Goal: Transaction & Acquisition: Purchase product/service

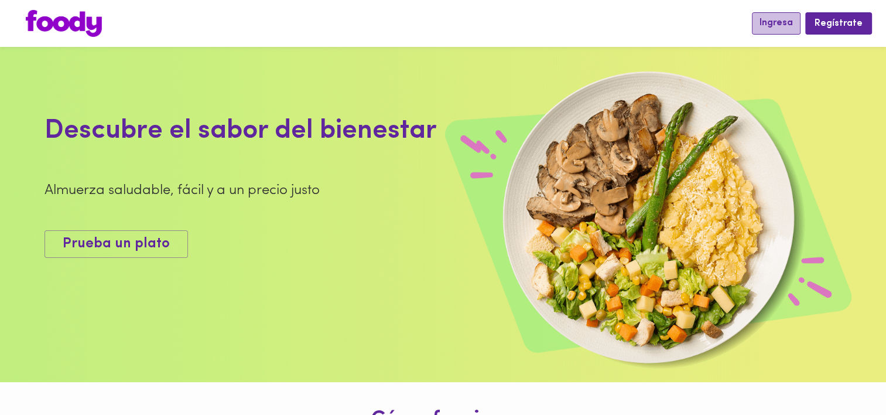
click at [775, 23] on span "Ingresa" at bounding box center [776, 23] width 33 height 11
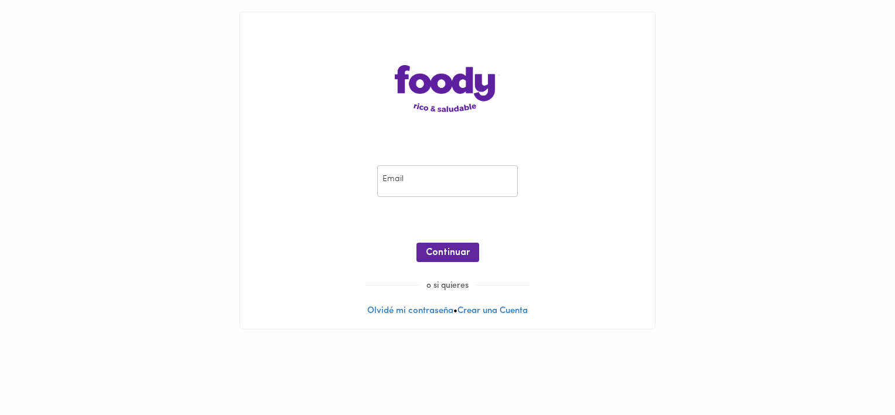
click at [401, 184] on input "email" at bounding box center [447, 181] width 141 height 32
type input "[EMAIL_ADDRESS][PERSON_NAME][DOMAIN_NAME]"
click at [440, 254] on span "Continuar" at bounding box center [448, 252] width 44 height 11
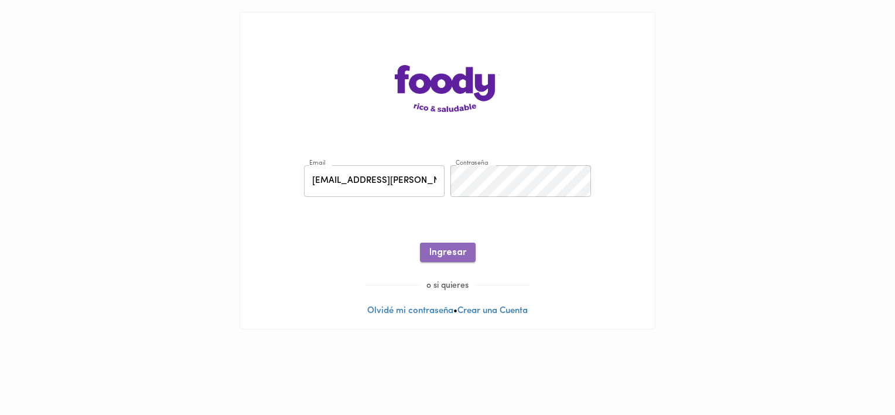
click at [443, 253] on span "Ingresar" at bounding box center [447, 252] width 37 height 11
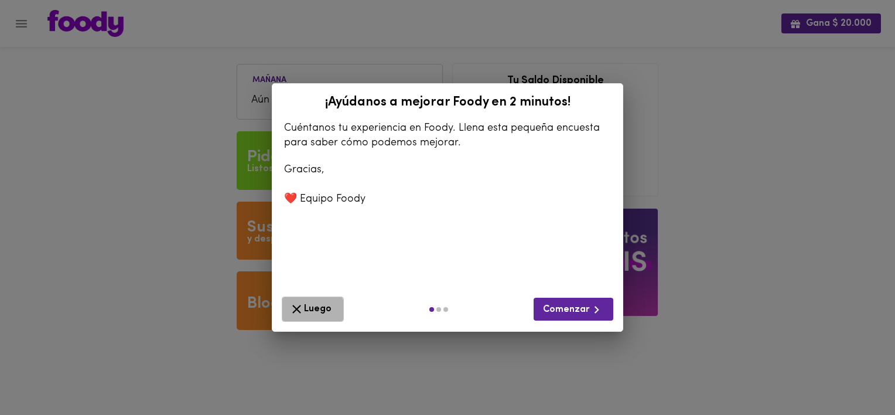
click at [295, 310] on icon "button" at bounding box center [296, 309] width 9 height 9
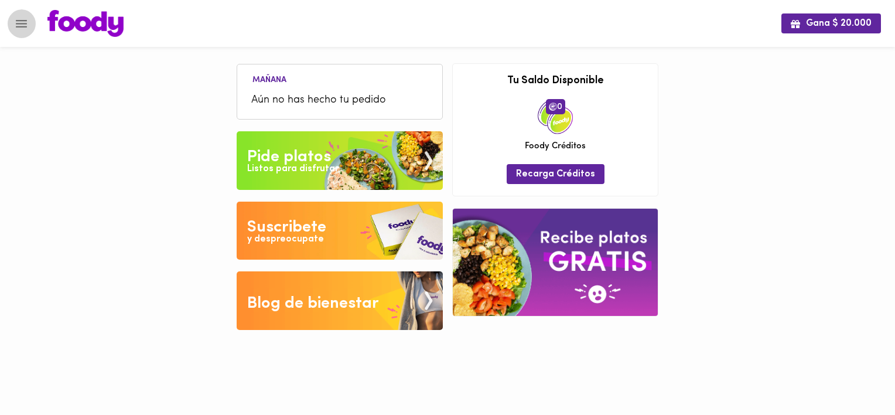
click at [15, 19] on icon "Menu" at bounding box center [21, 23] width 15 height 15
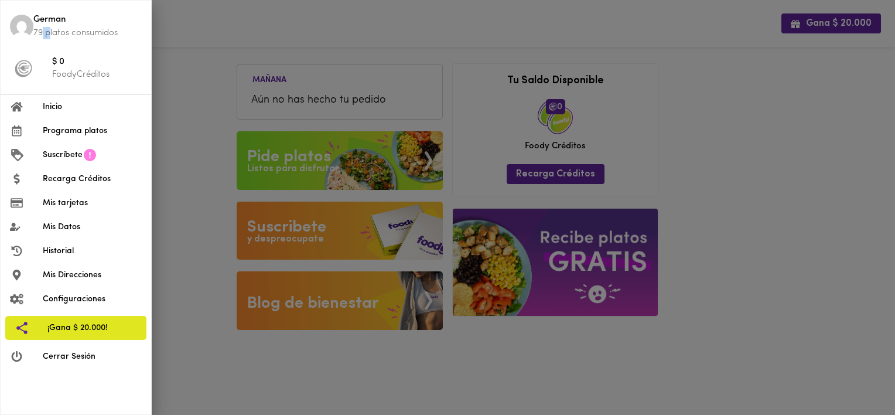
drag, startPoint x: 40, startPoint y: 41, endPoint x: 48, endPoint y: 35, distance: 10.4
click at [48, 35] on li "German 79 platos consumidos" at bounding box center [76, 26] width 150 height 42
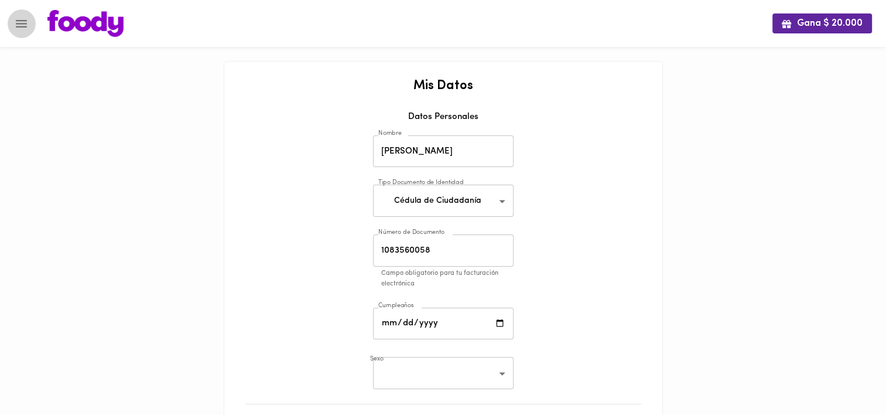
click at [21, 19] on icon "Menu" at bounding box center [21, 23] width 15 height 15
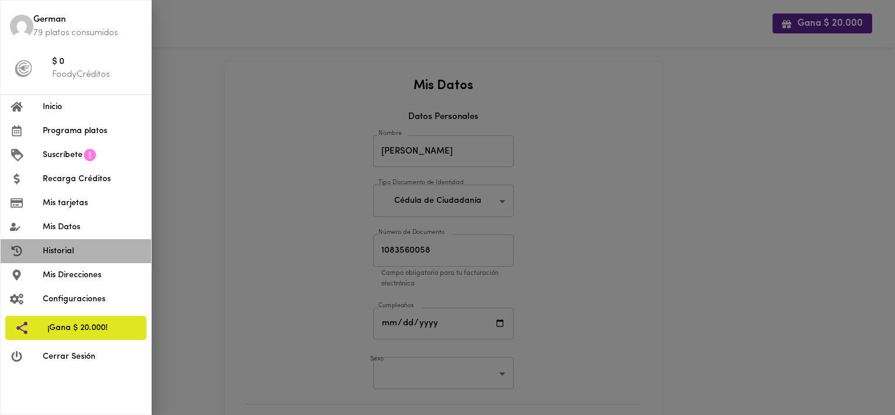
click at [59, 258] on li "Historial" at bounding box center [76, 251] width 150 height 24
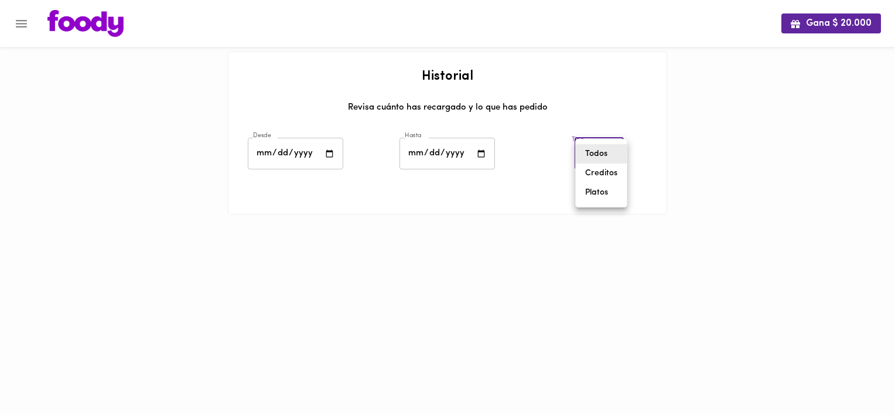
click at [604, 152] on body "Gana $ 20.000 Historial Revisa cuánto has recargado y lo que has pedido Desde D…" at bounding box center [447, 122] width 895 height 244
click at [604, 152] on li "Todos" at bounding box center [601, 153] width 51 height 19
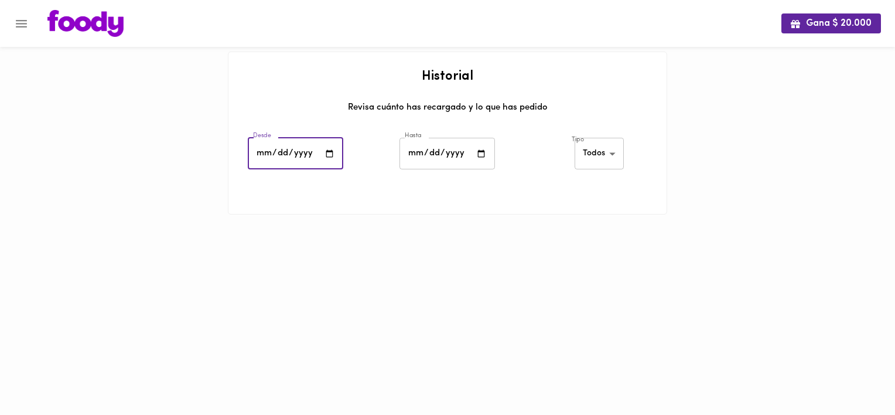
click at [275, 152] on input "date" at bounding box center [295, 154] width 95 height 32
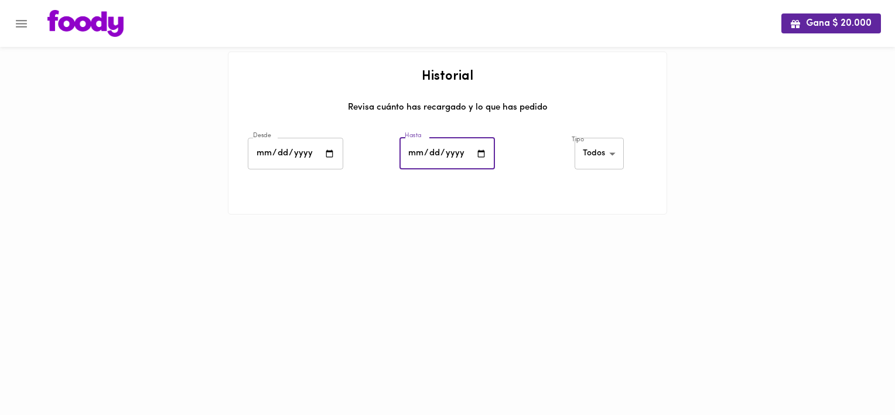
click at [441, 141] on input "date" at bounding box center [446, 154] width 95 height 32
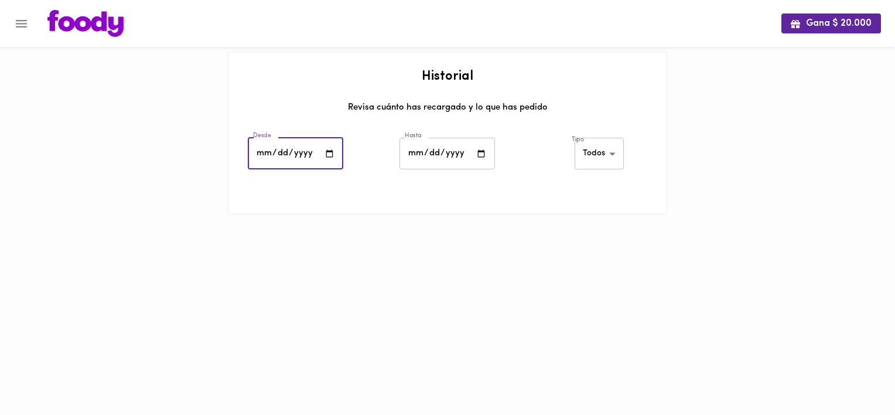
click at [325, 154] on input "date" at bounding box center [295, 154] width 95 height 32
type input "[DATE]"
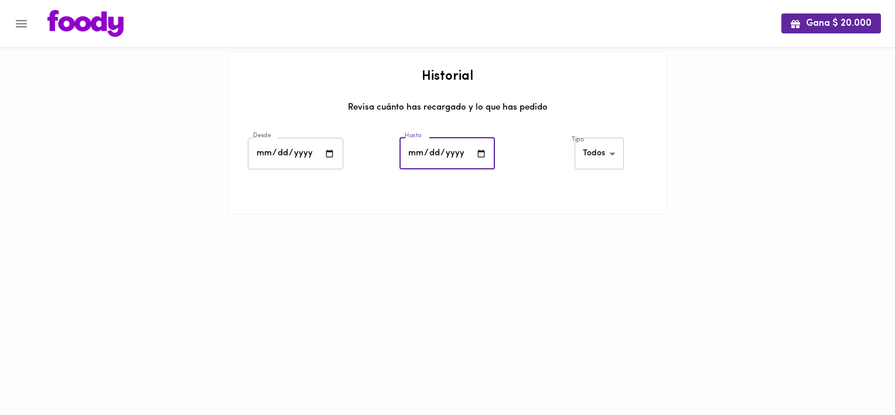
click at [426, 153] on input "date" at bounding box center [446, 154] width 95 height 32
click at [484, 154] on input "date" at bounding box center [446, 154] width 95 height 32
type input "[DATE]"
click at [512, 240] on div at bounding box center [447, 228] width 439 height 29
click at [493, 203] on div at bounding box center [447, 189] width 438 height 29
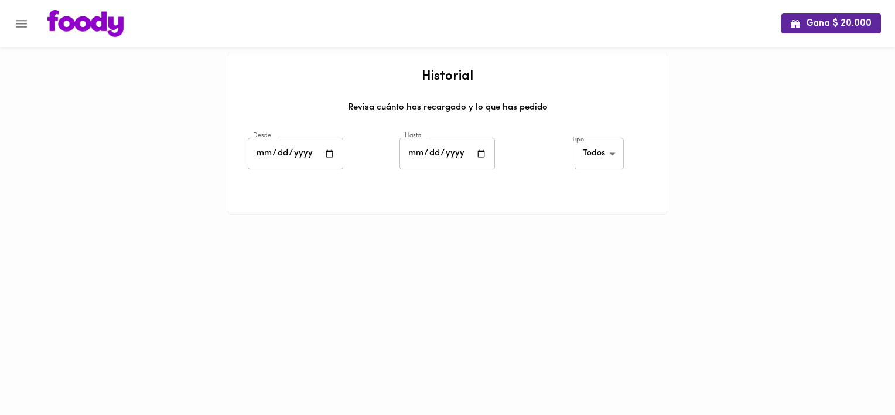
click at [521, 184] on div at bounding box center [447, 189] width 438 height 29
click at [368, 172] on div "Desde [DATE] Desde" at bounding box center [296, 155] width 152 height 41
click at [580, 149] on body "Gana $ 20.000 Historial Revisa cuánto has recargado y lo que has pedido Desde […" at bounding box center [447, 122] width 895 height 244
click at [600, 187] on li "Platos" at bounding box center [601, 192] width 51 height 19
type input "[PERSON_NAME]-dishes"
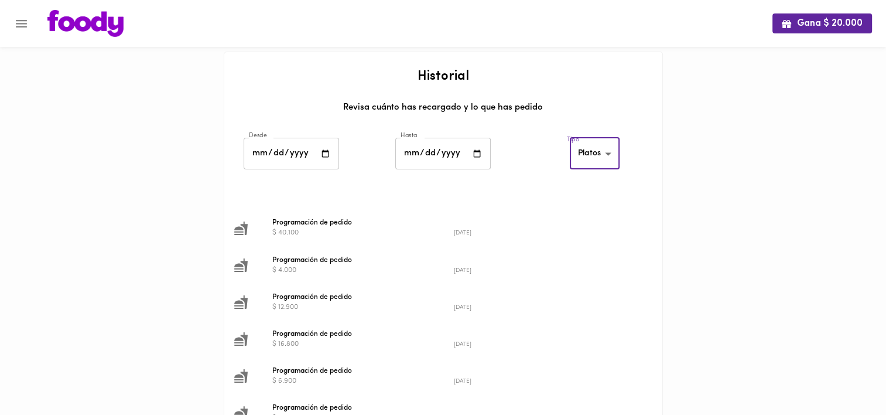
click at [278, 224] on span "Programación de pedido" at bounding box center [453, 222] width 363 height 11
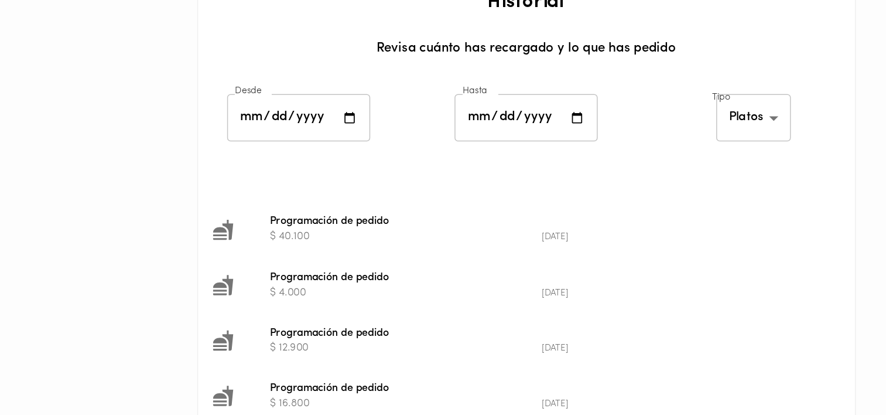
click at [244, 225] on icon at bounding box center [240, 227] width 13 height 13
click at [293, 237] on div "$ 40.100" at bounding box center [363, 233] width 182 height 10
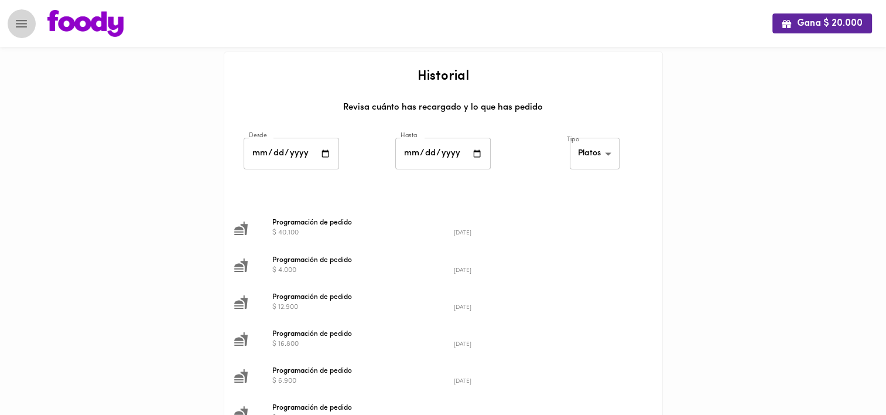
click at [13, 18] on button "Menu" at bounding box center [21, 23] width 29 height 29
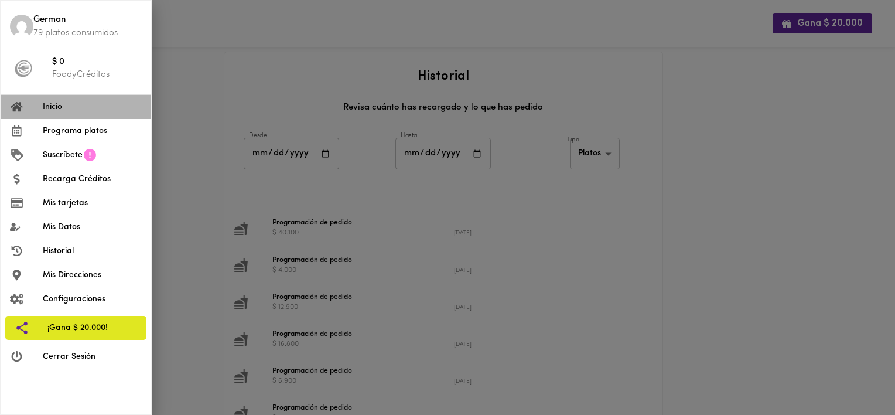
click at [56, 110] on span "Inicio" at bounding box center [92, 107] width 99 height 12
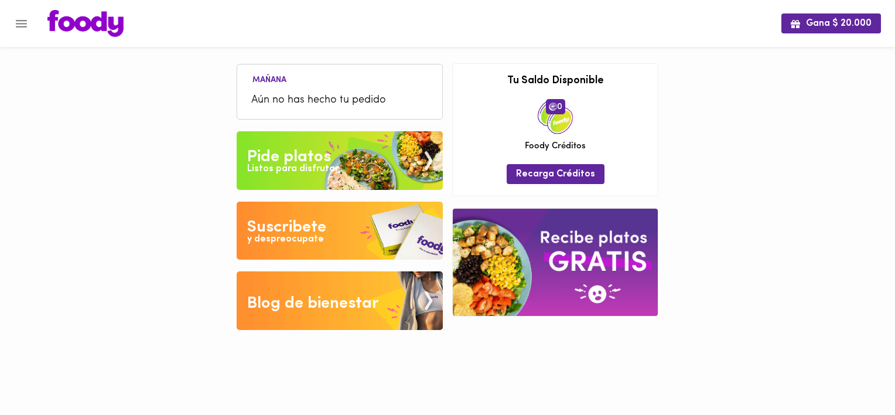
click at [316, 150] on div "Pide platos" at bounding box center [289, 156] width 84 height 23
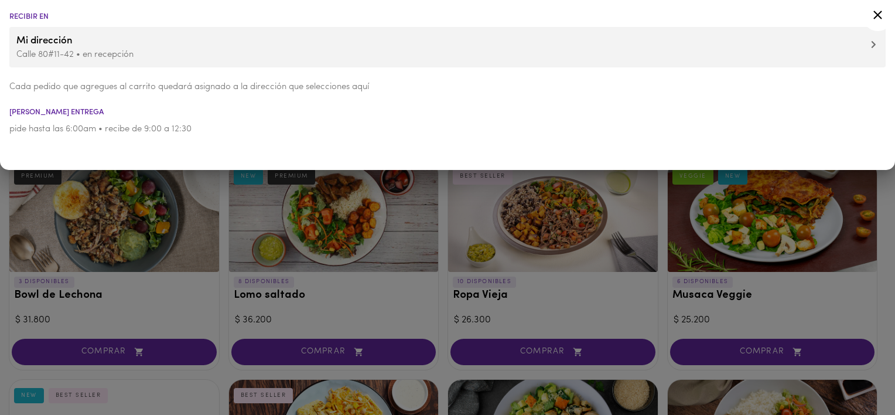
click at [877, 16] on icon at bounding box center [877, 15] width 15 height 15
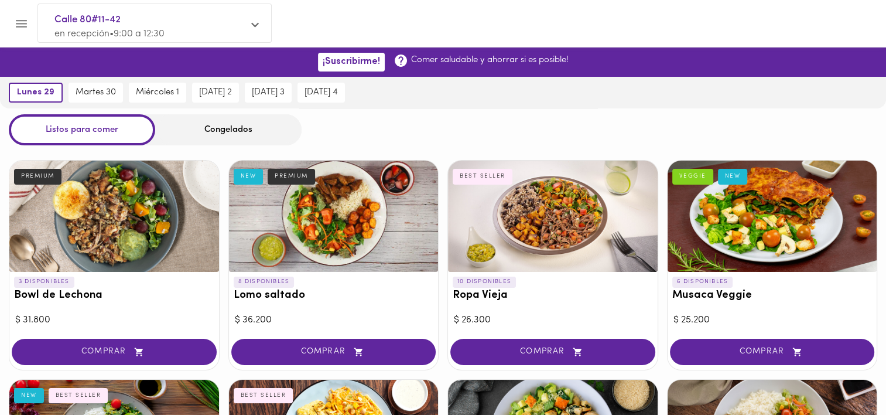
click at [218, 132] on div "Congelados" at bounding box center [228, 129] width 146 height 31
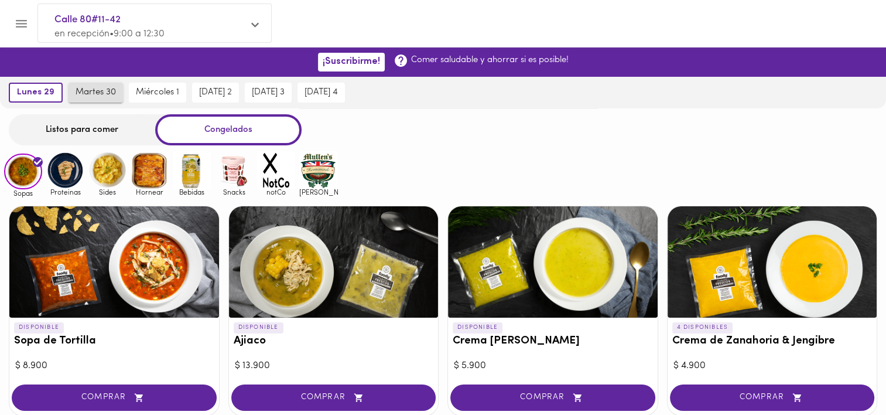
click at [94, 93] on span "martes 30" at bounding box center [96, 92] width 40 height 11
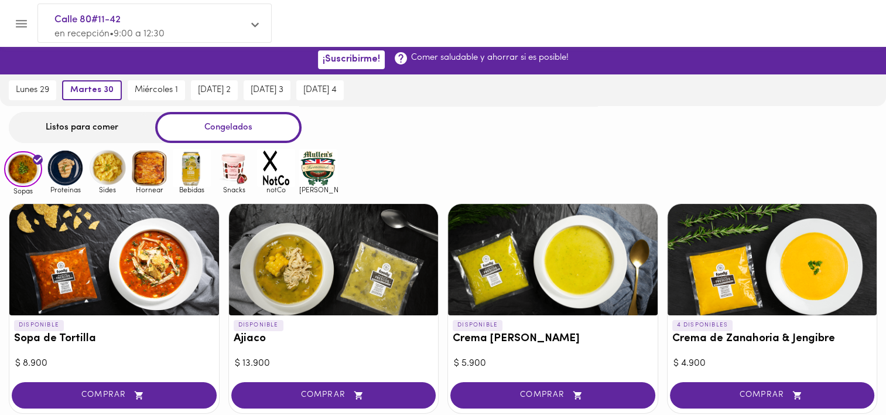
click at [60, 171] on img at bounding box center [65, 168] width 38 height 38
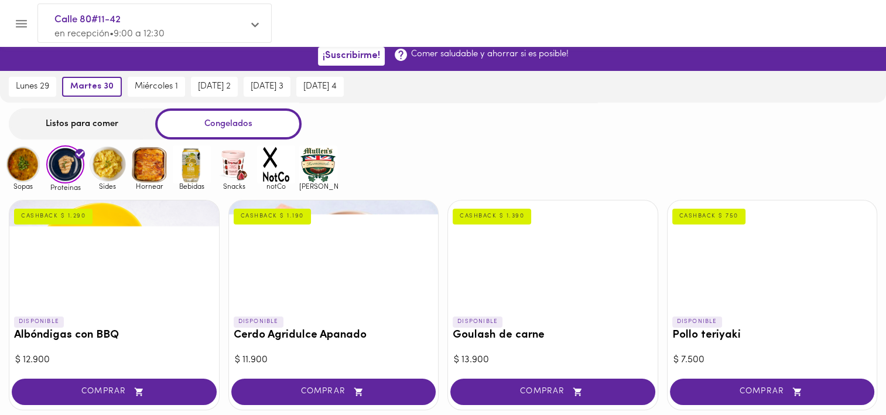
scroll to position [5, 0]
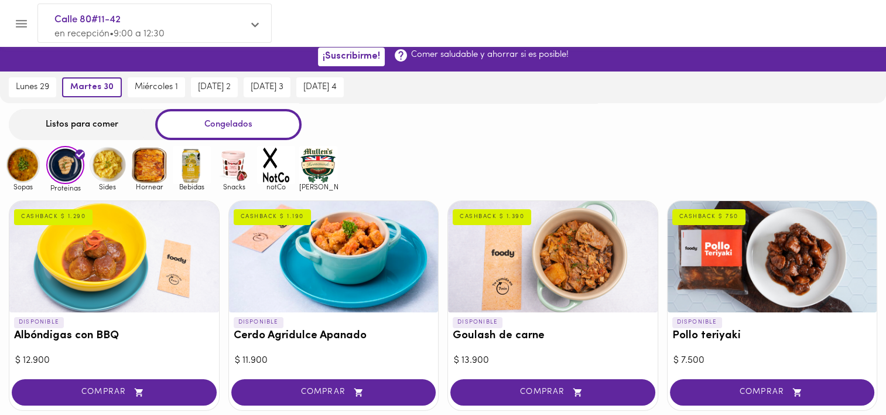
click at [26, 163] on img at bounding box center [23, 165] width 38 height 38
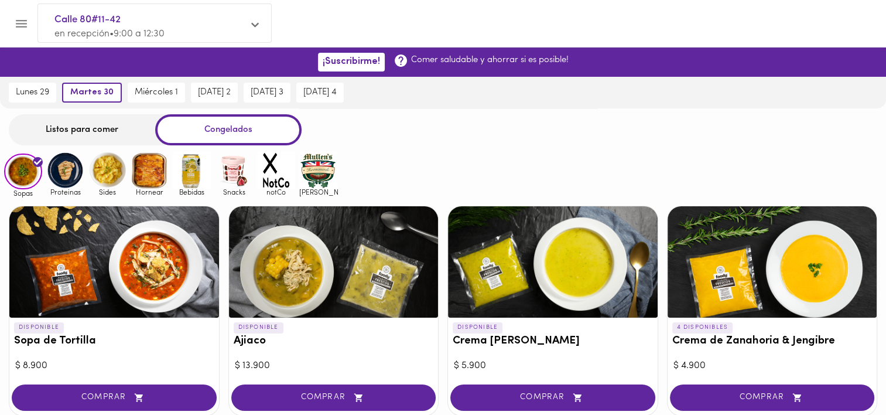
click at [118, 167] on img at bounding box center [107, 170] width 38 height 38
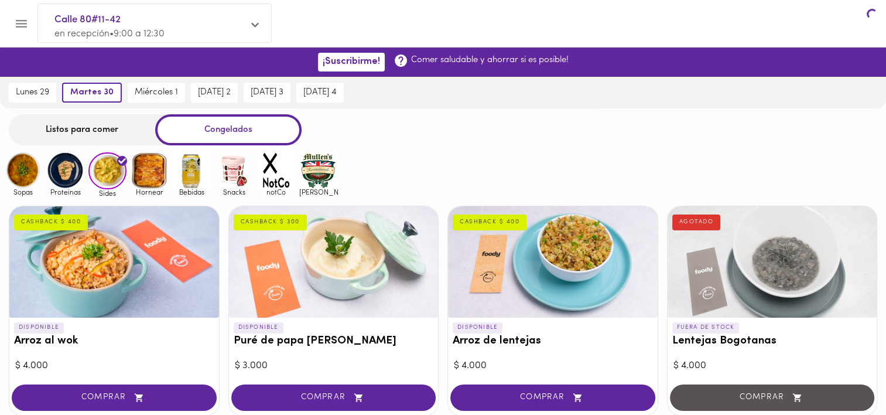
click at [118, 167] on img at bounding box center [107, 170] width 38 height 37
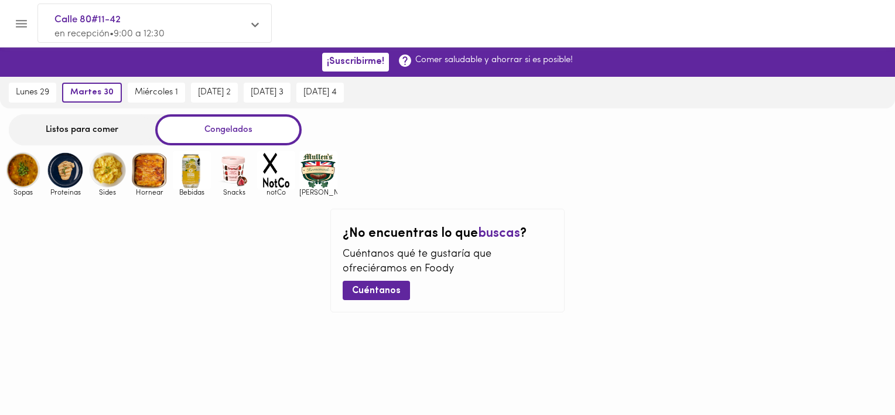
click at [98, 170] on img at bounding box center [107, 170] width 38 height 38
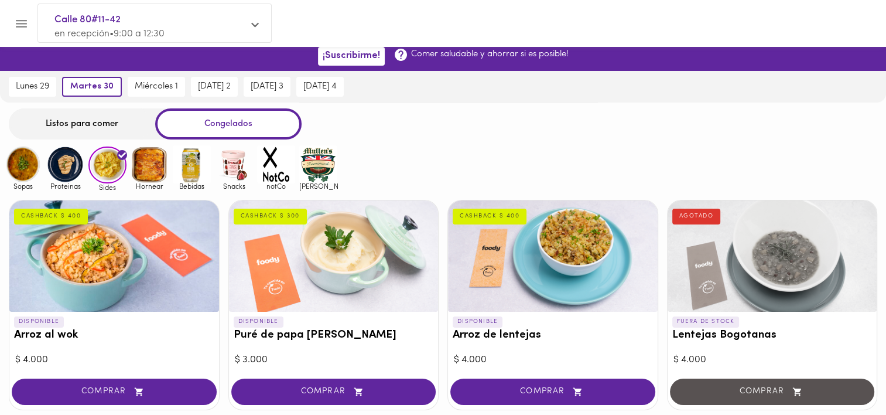
scroll to position [5, 0]
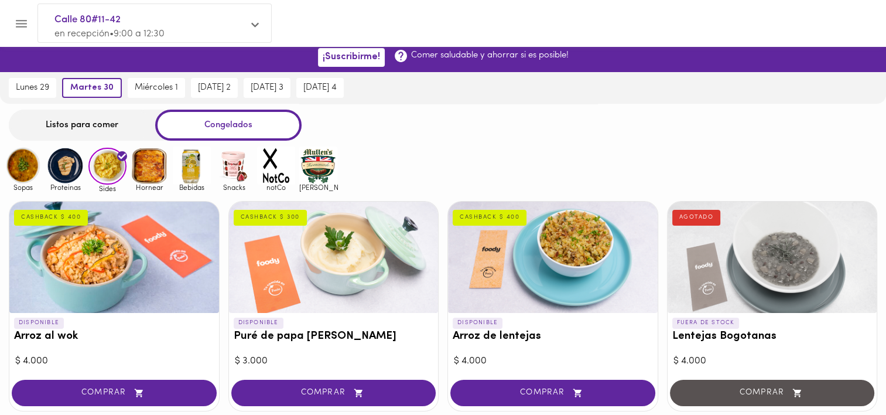
click at [154, 169] on img at bounding box center [150, 165] width 38 height 38
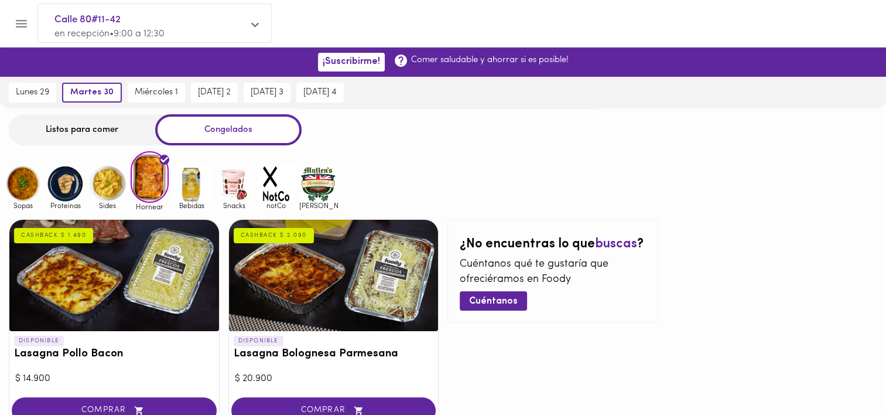
click at [203, 197] on img at bounding box center [192, 184] width 38 height 38
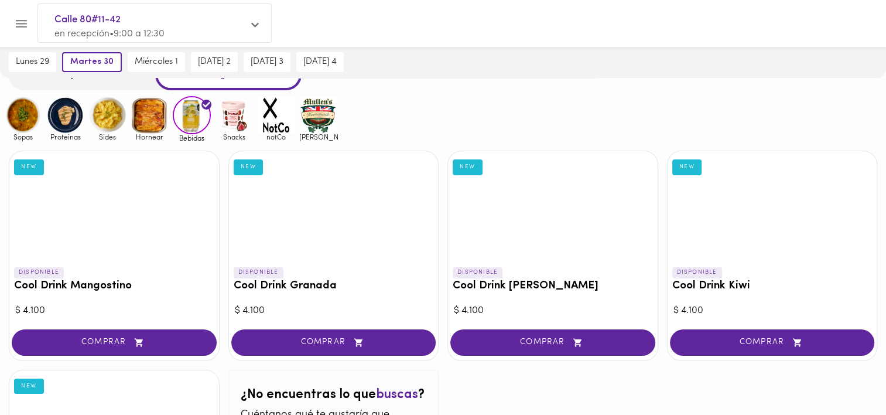
scroll to position [53, 0]
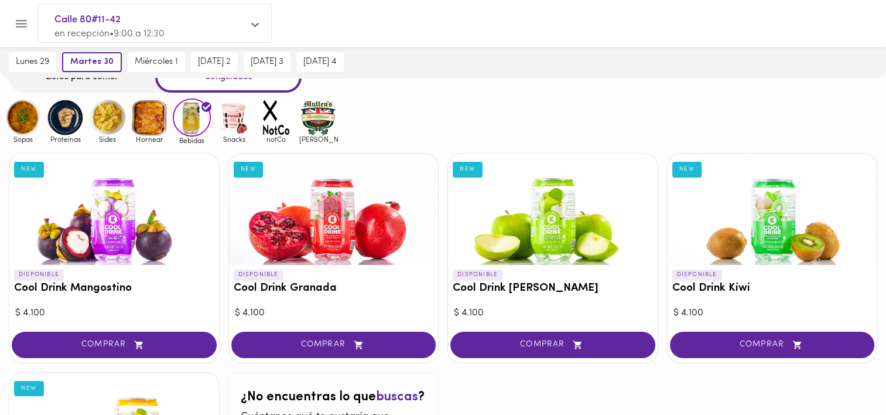
click at [226, 105] on img at bounding box center [234, 117] width 38 height 38
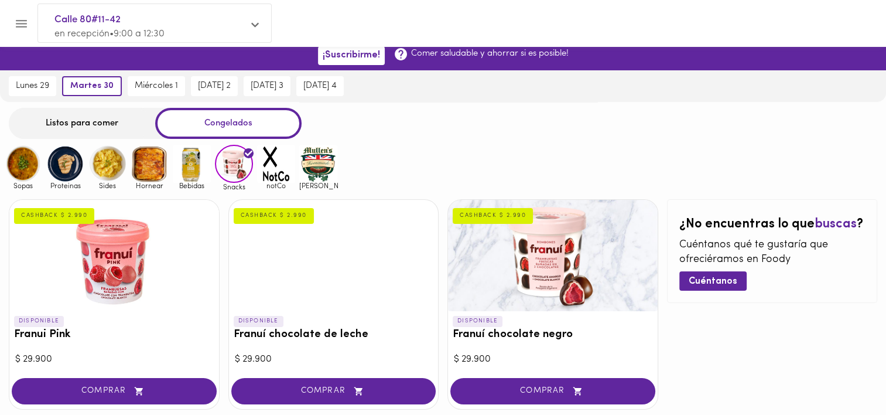
scroll to position [6, 0]
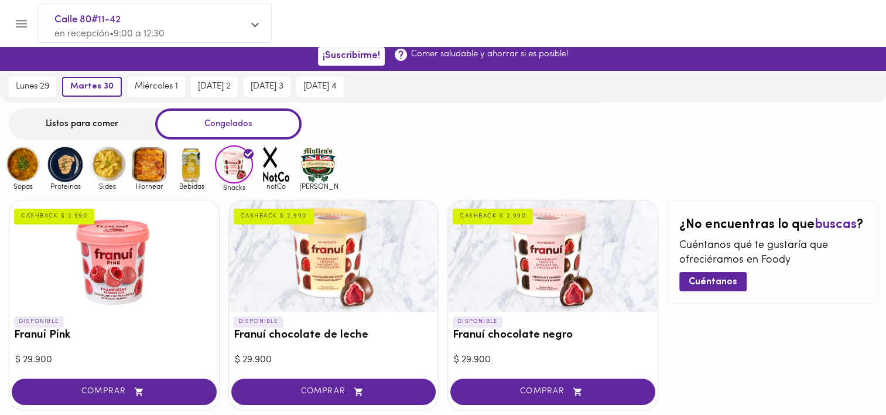
click at [280, 172] on img at bounding box center [276, 164] width 38 height 38
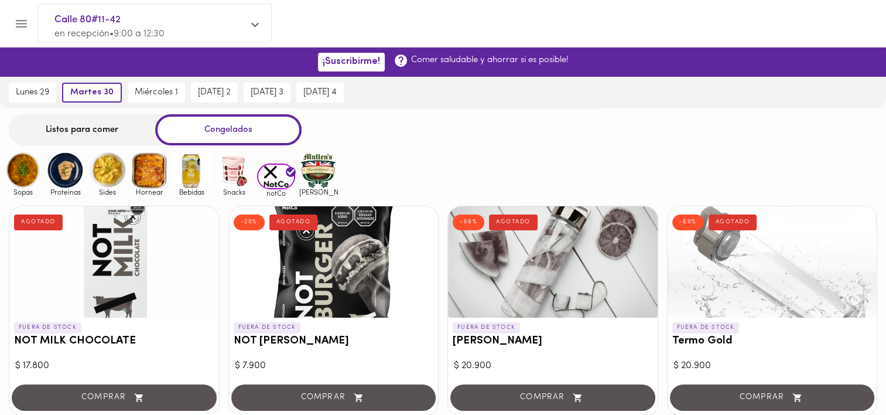
click at [326, 174] on img at bounding box center [318, 170] width 38 height 38
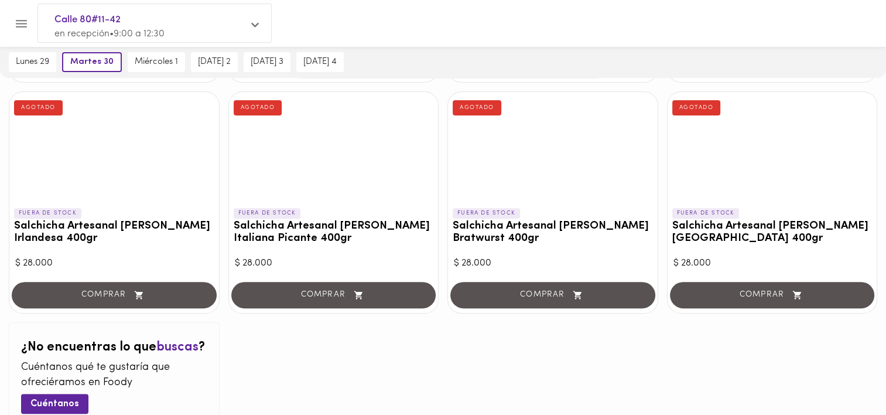
scroll to position [426, 0]
